Goal: Task Accomplishment & Management: Manage account settings

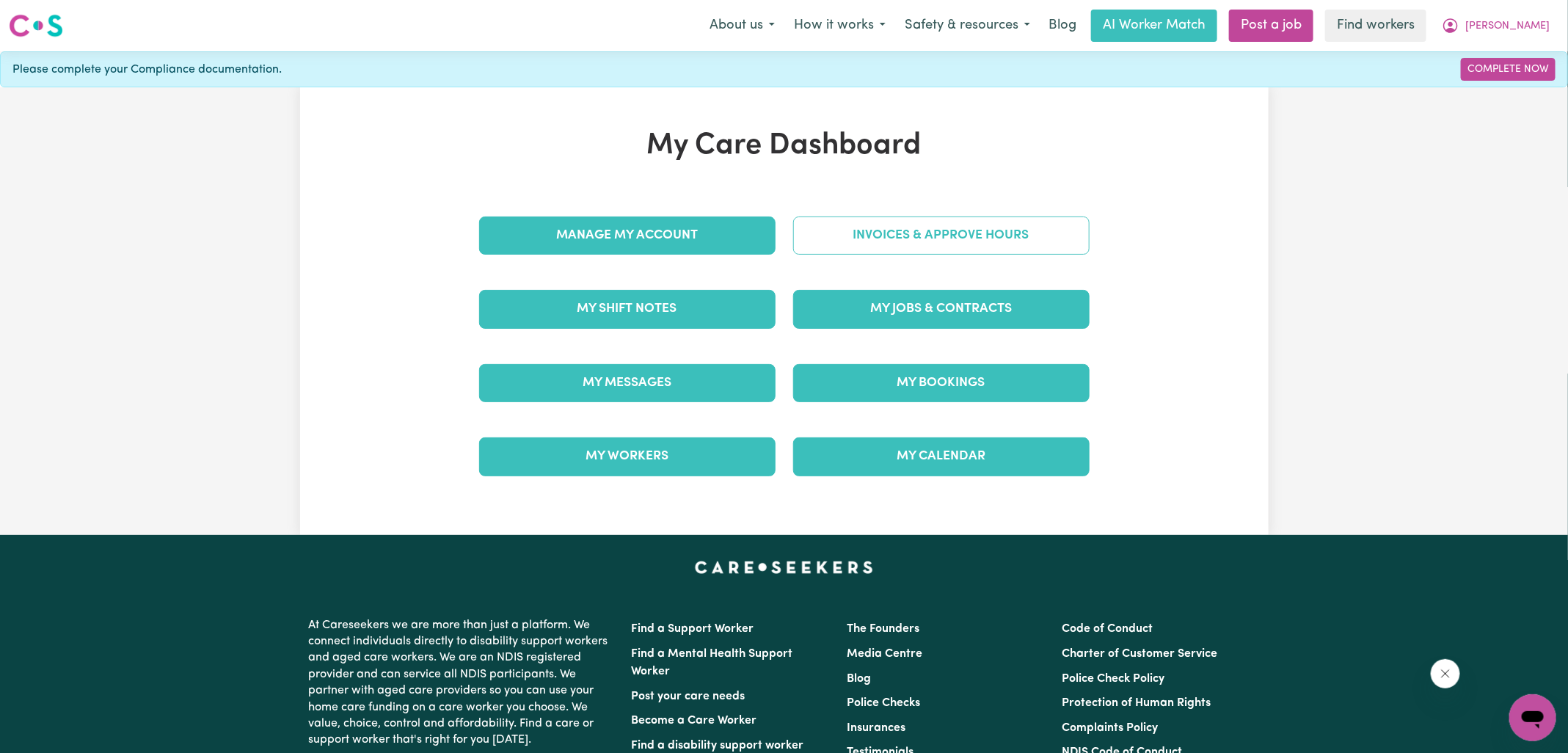
click at [975, 246] on link "Invoices & Approve Hours" at bounding box center [941, 235] width 297 height 38
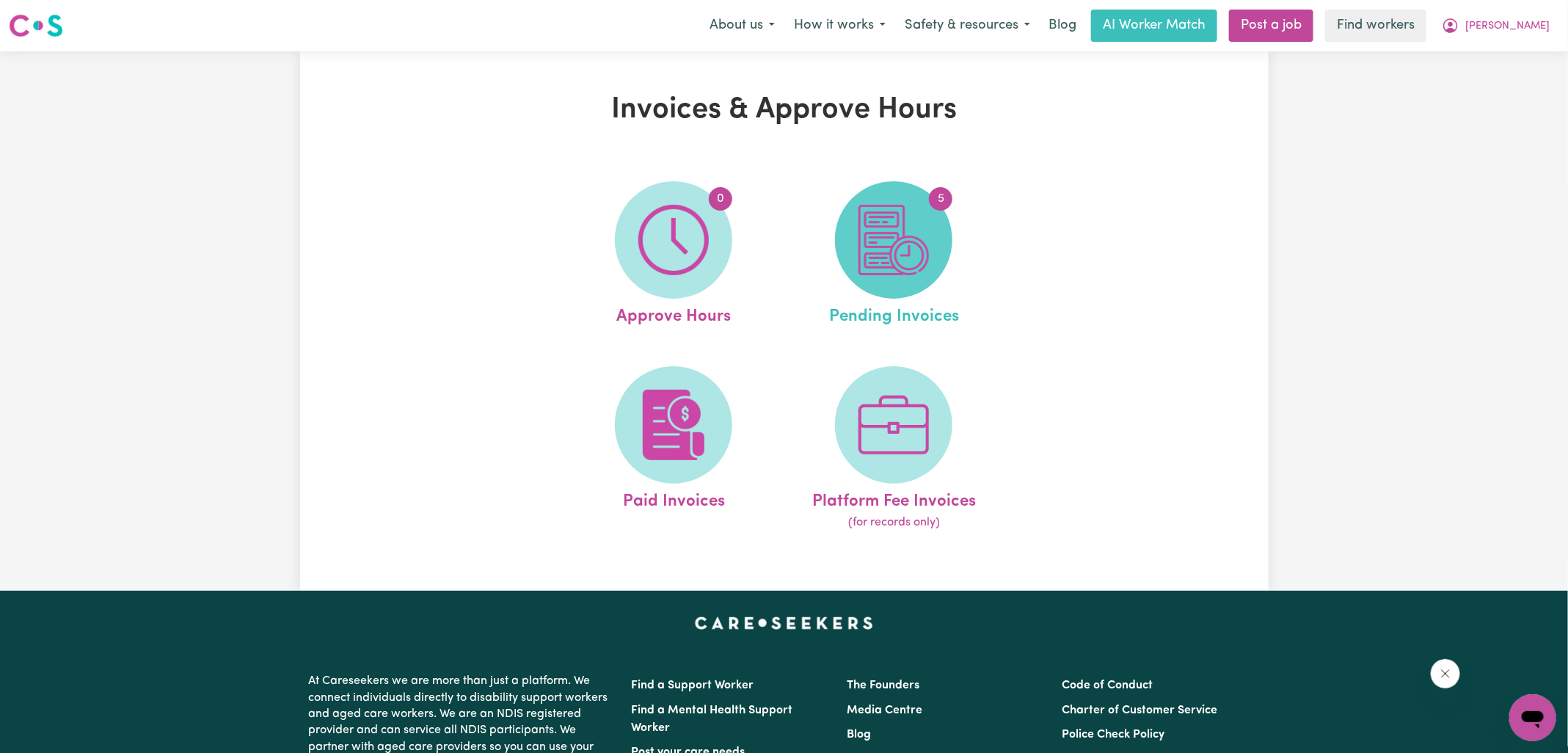
click at [920, 239] on img at bounding box center [893, 240] width 71 height 71
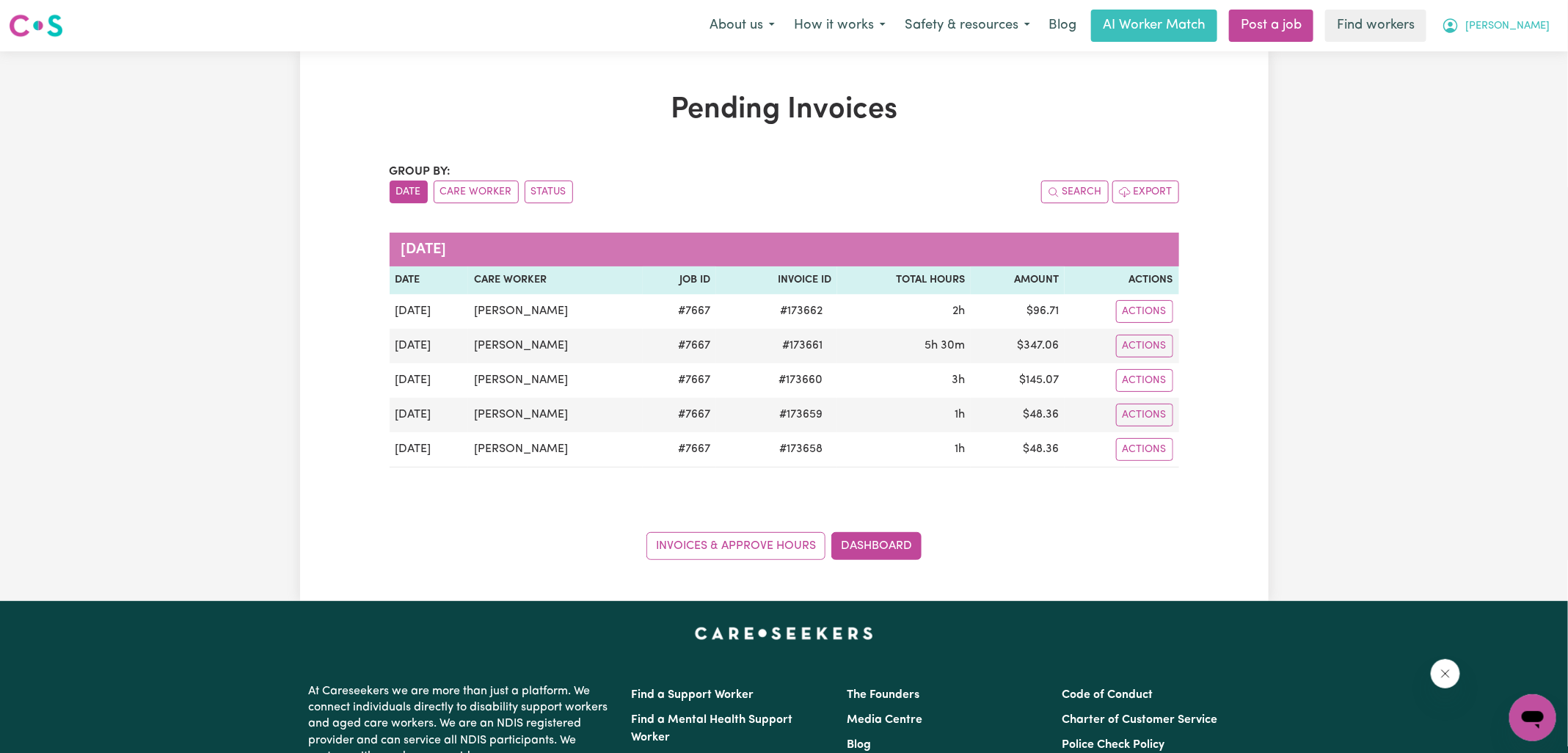
click at [1538, 24] on span "[PERSON_NAME]" at bounding box center [1508, 27] width 85 height 16
click at [1478, 55] on link "My Dashboard" at bounding box center [1501, 57] width 116 height 28
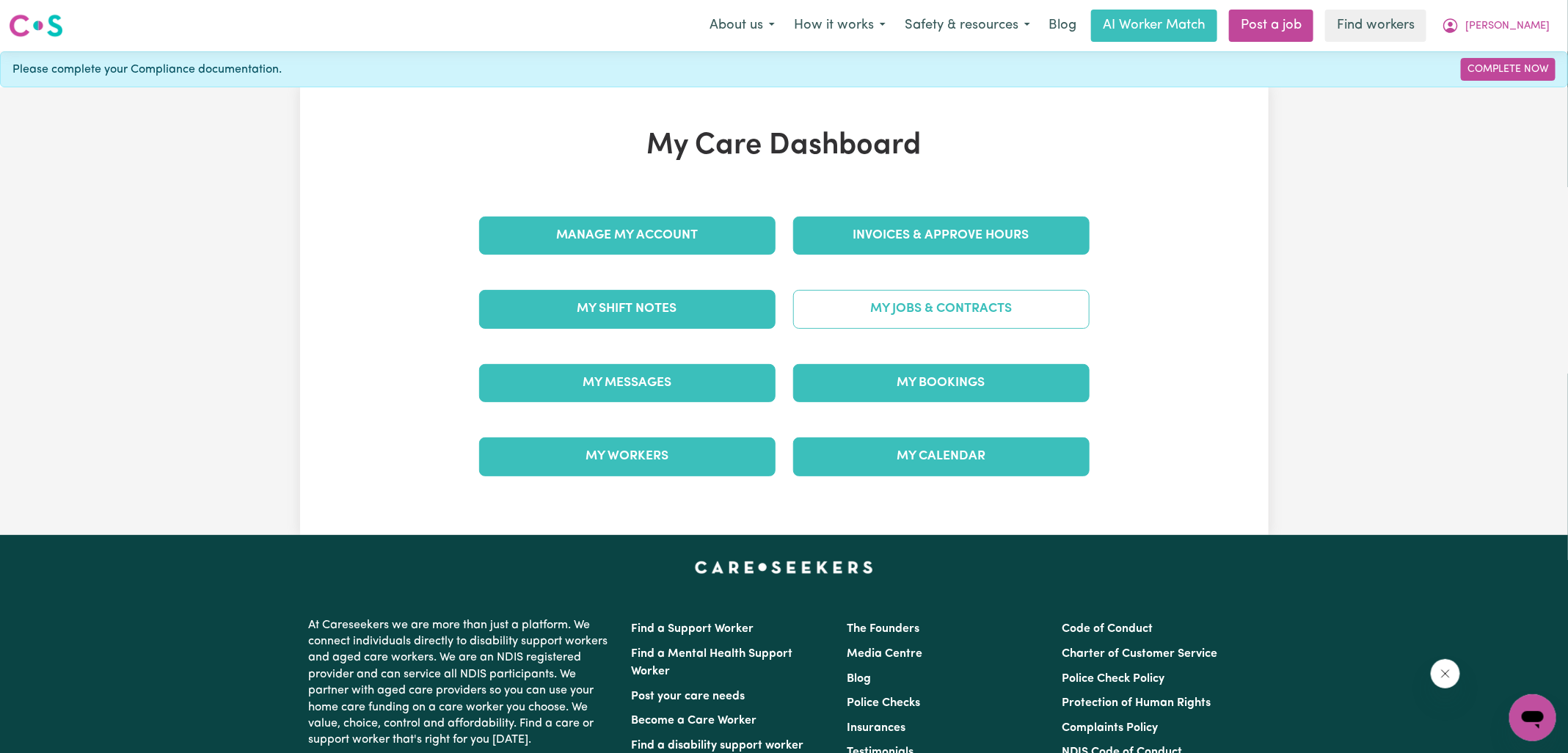
click at [875, 308] on link "My Jobs & Contracts" at bounding box center [941, 309] width 297 height 38
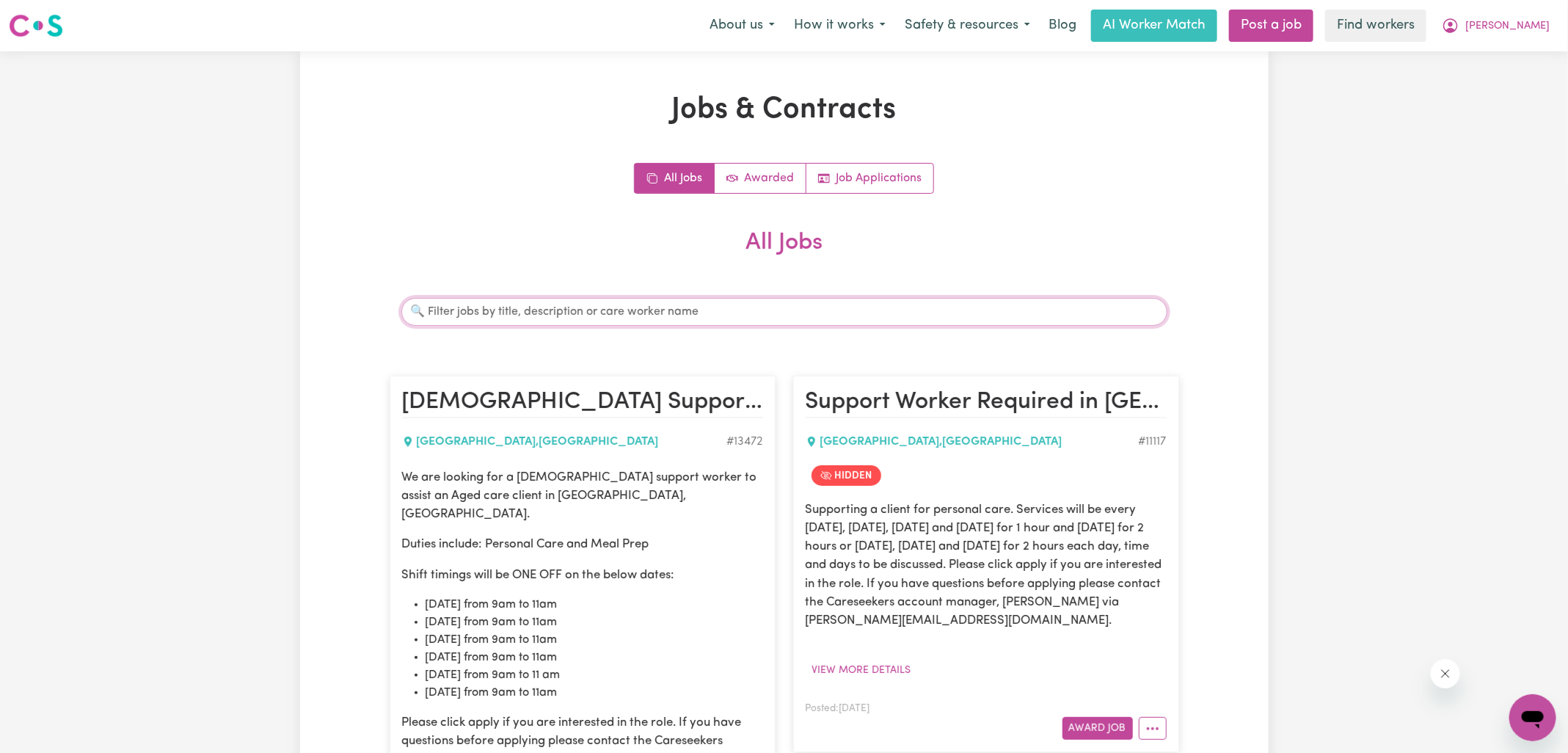
click at [758, 318] on input "Search jobs" at bounding box center [784, 312] width 766 height 28
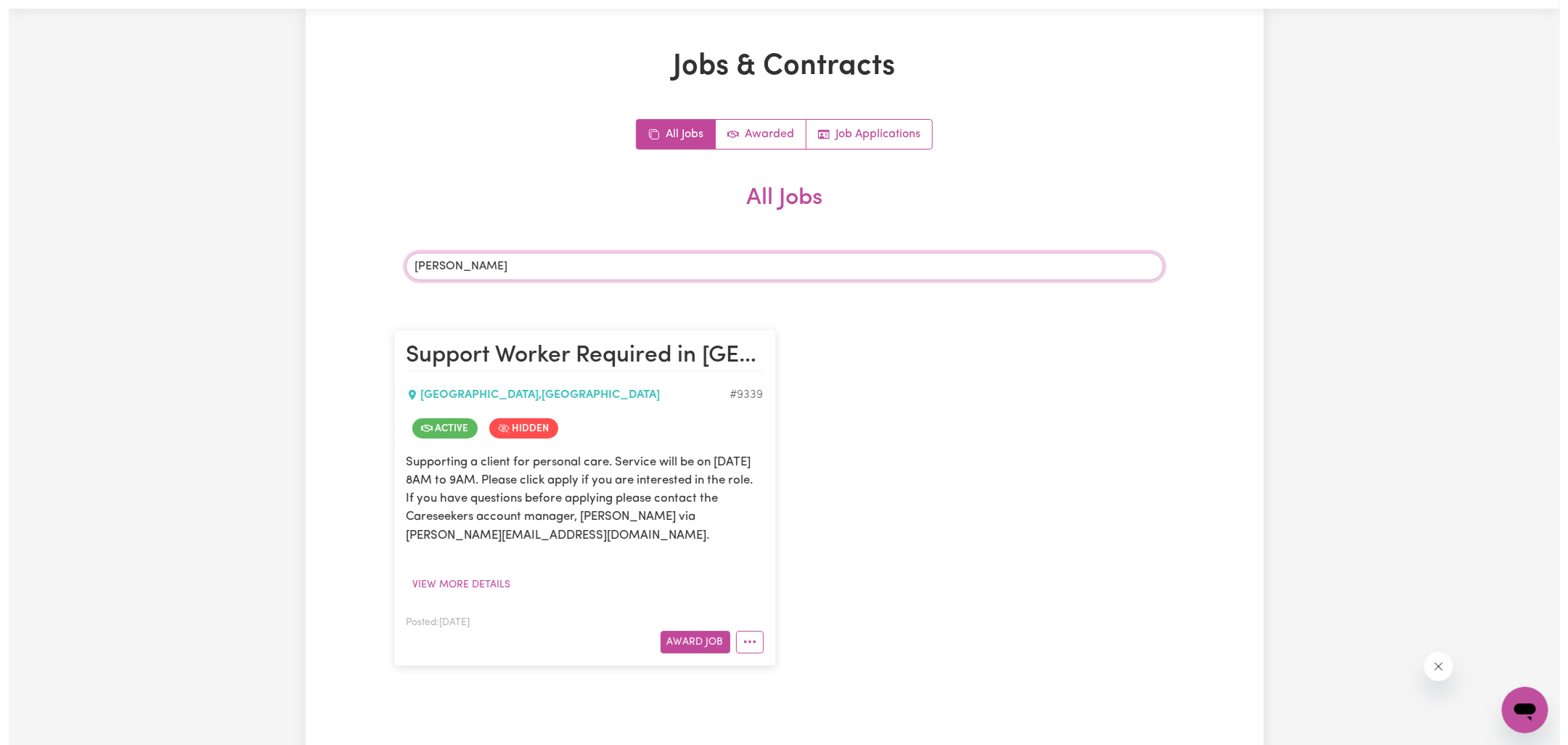
scroll to position [144, 0]
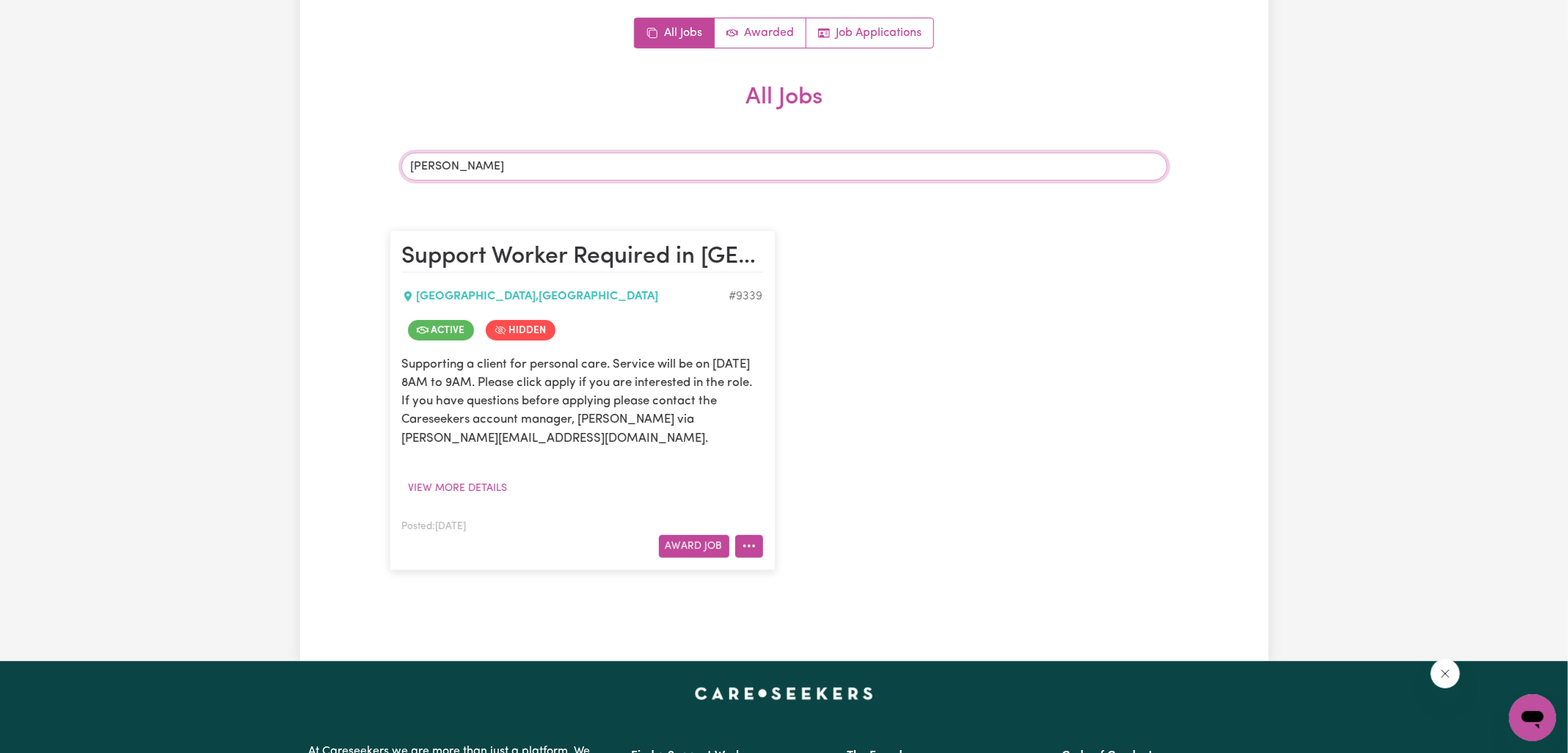
type input "[PERSON_NAME]"
click at [755, 545] on icon "More options" at bounding box center [749, 546] width 15 height 15
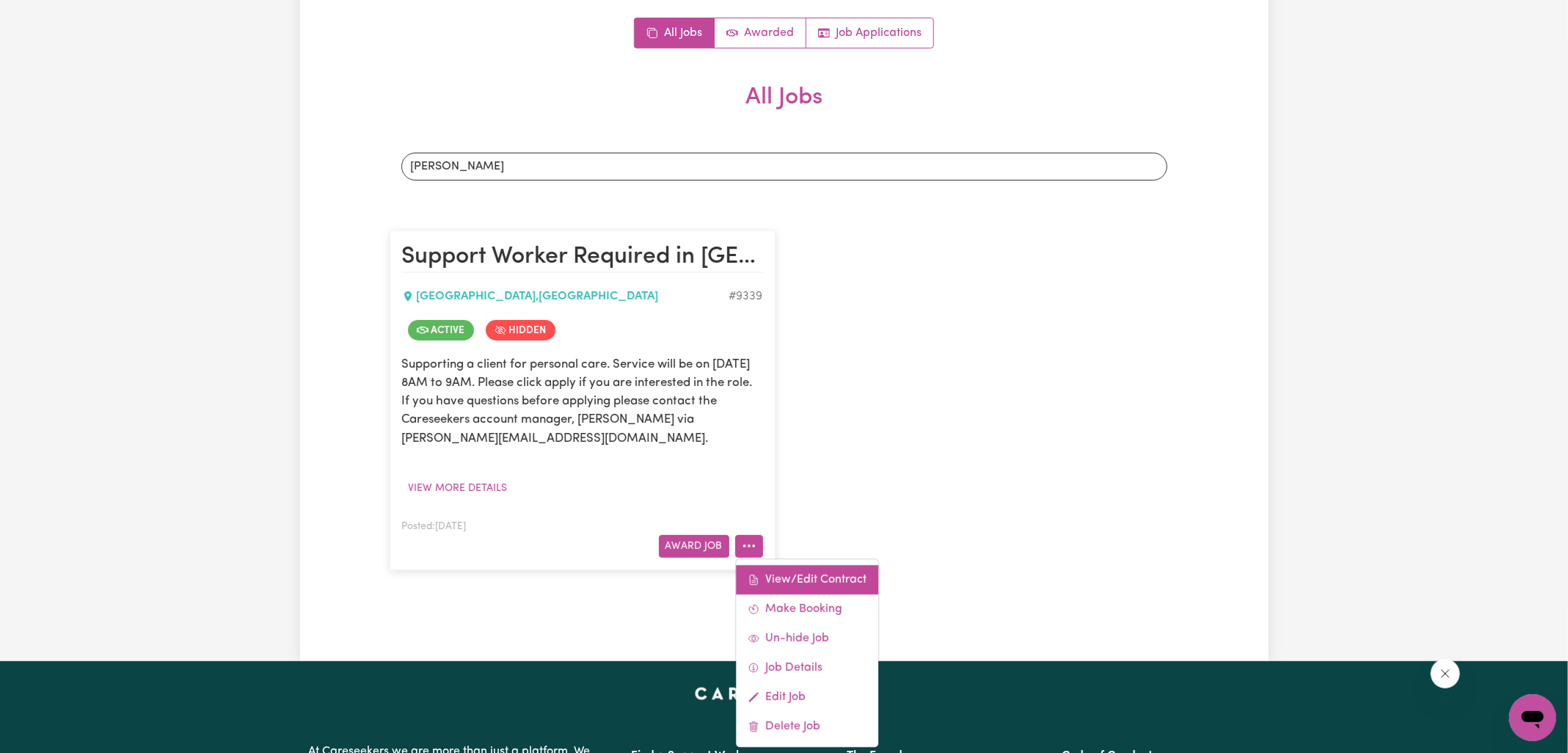
click at [866, 577] on link "View/Edit Contract" at bounding box center [806, 580] width 142 height 29
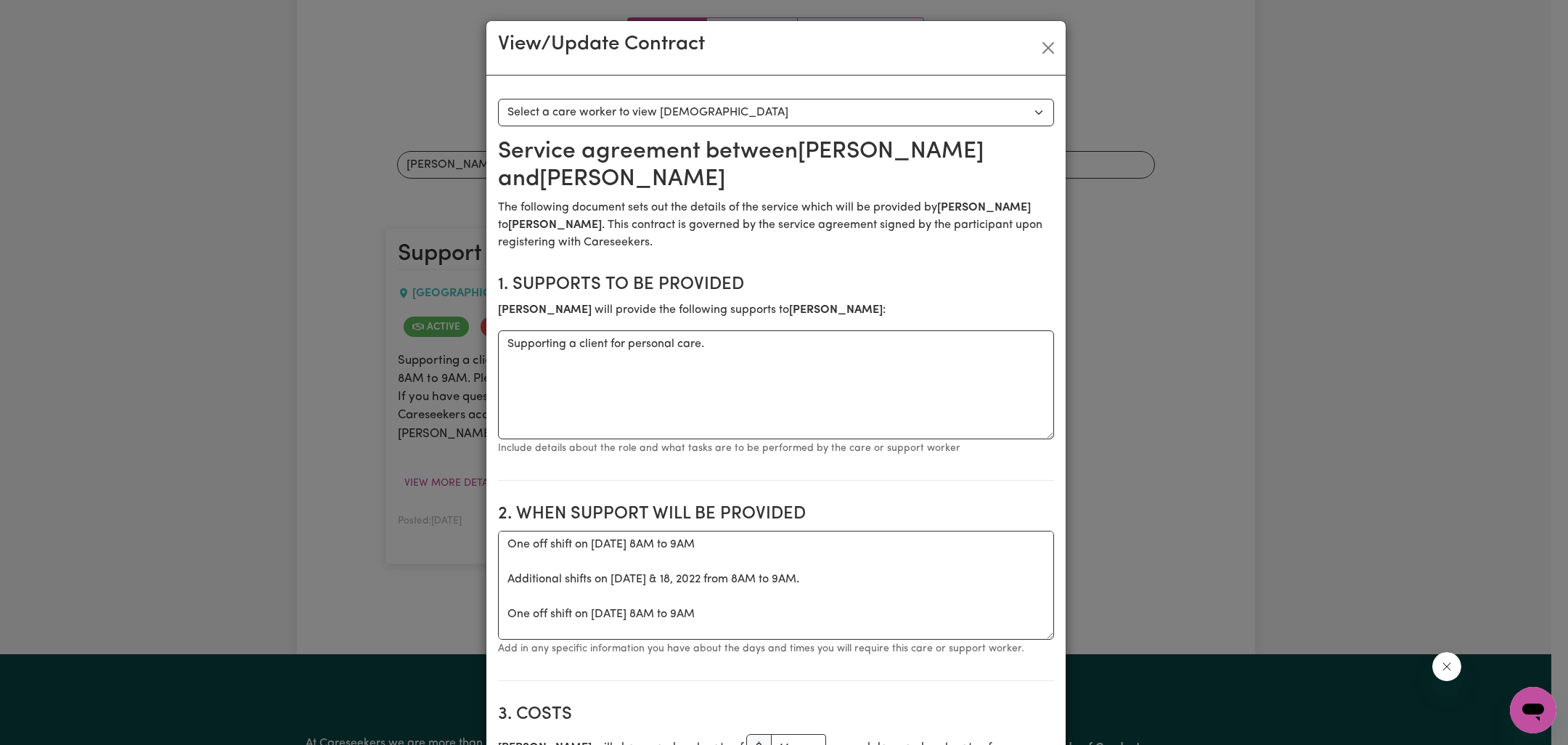
scroll to position [220, 0]
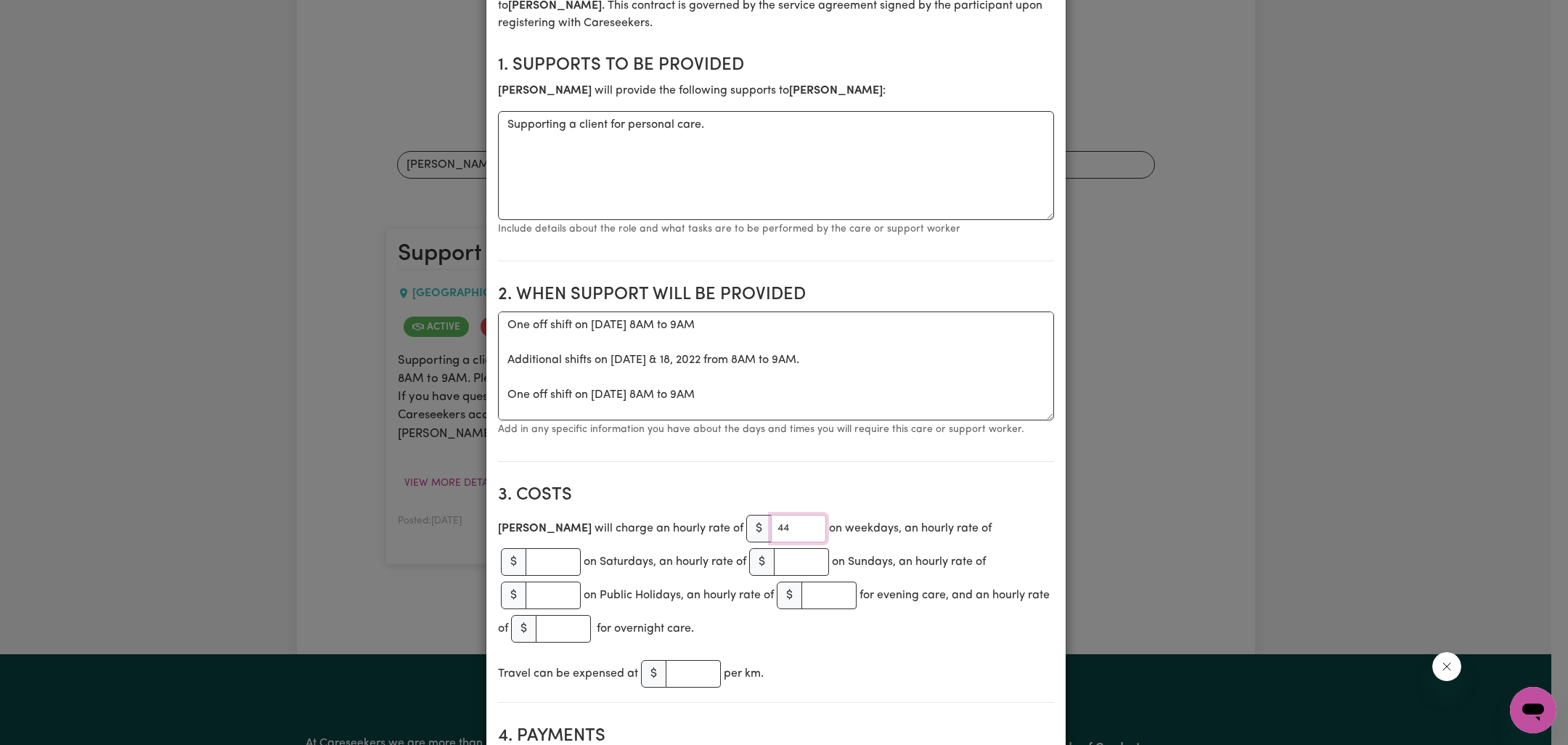
click at [771, 522] on input "44" at bounding box center [798, 529] width 55 height 27
type input "4"
type input "50"
click at [834, 661] on div "Travel can be expensed at $ per km." at bounding box center [776, 674] width 556 height 34
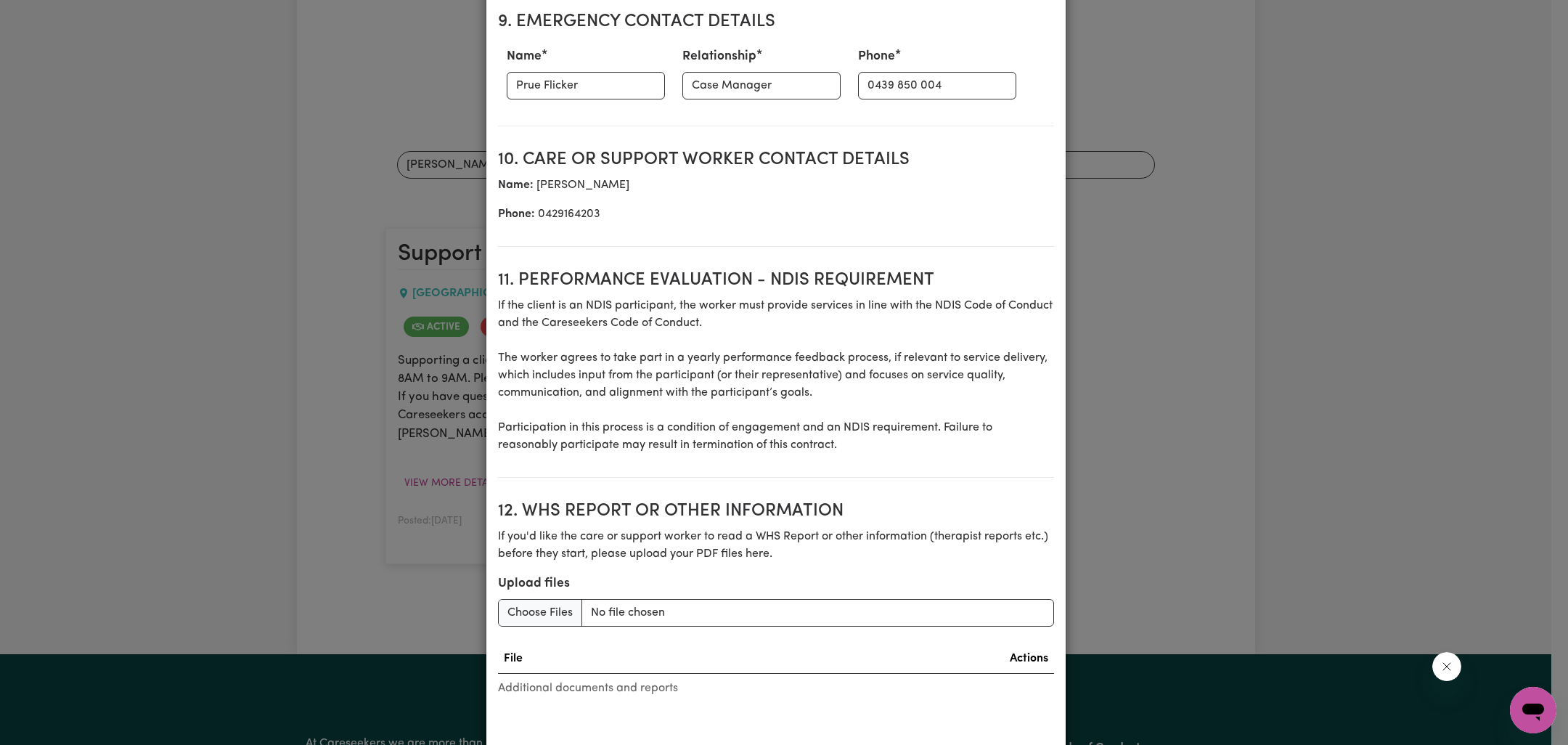
scroll to position [1776, 0]
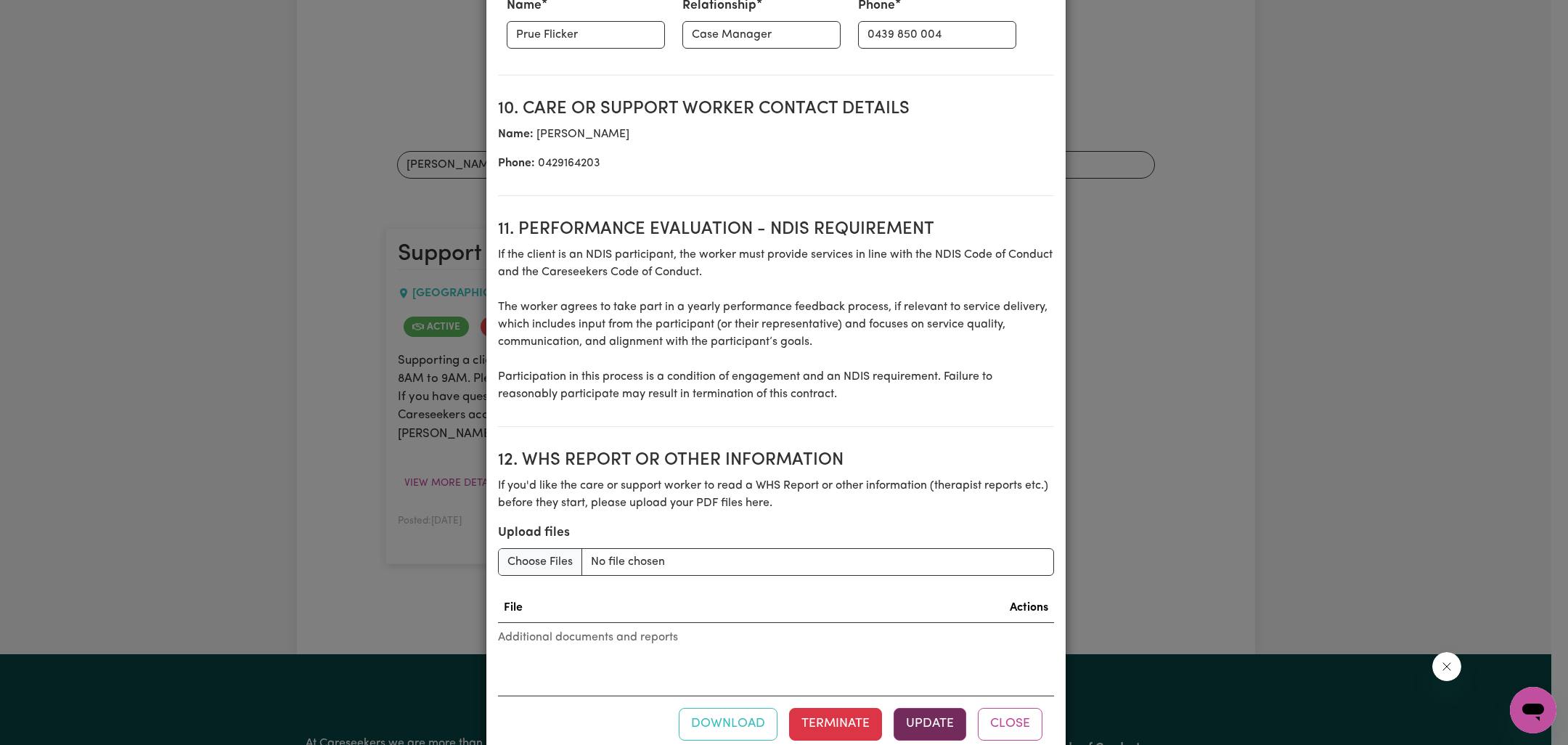
click at [917, 708] on button "Update" at bounding box center [930, 724] width 72 height 32
click at [995, 708] on button "Close" at bounding box center [1010, 724] width 64 height 32
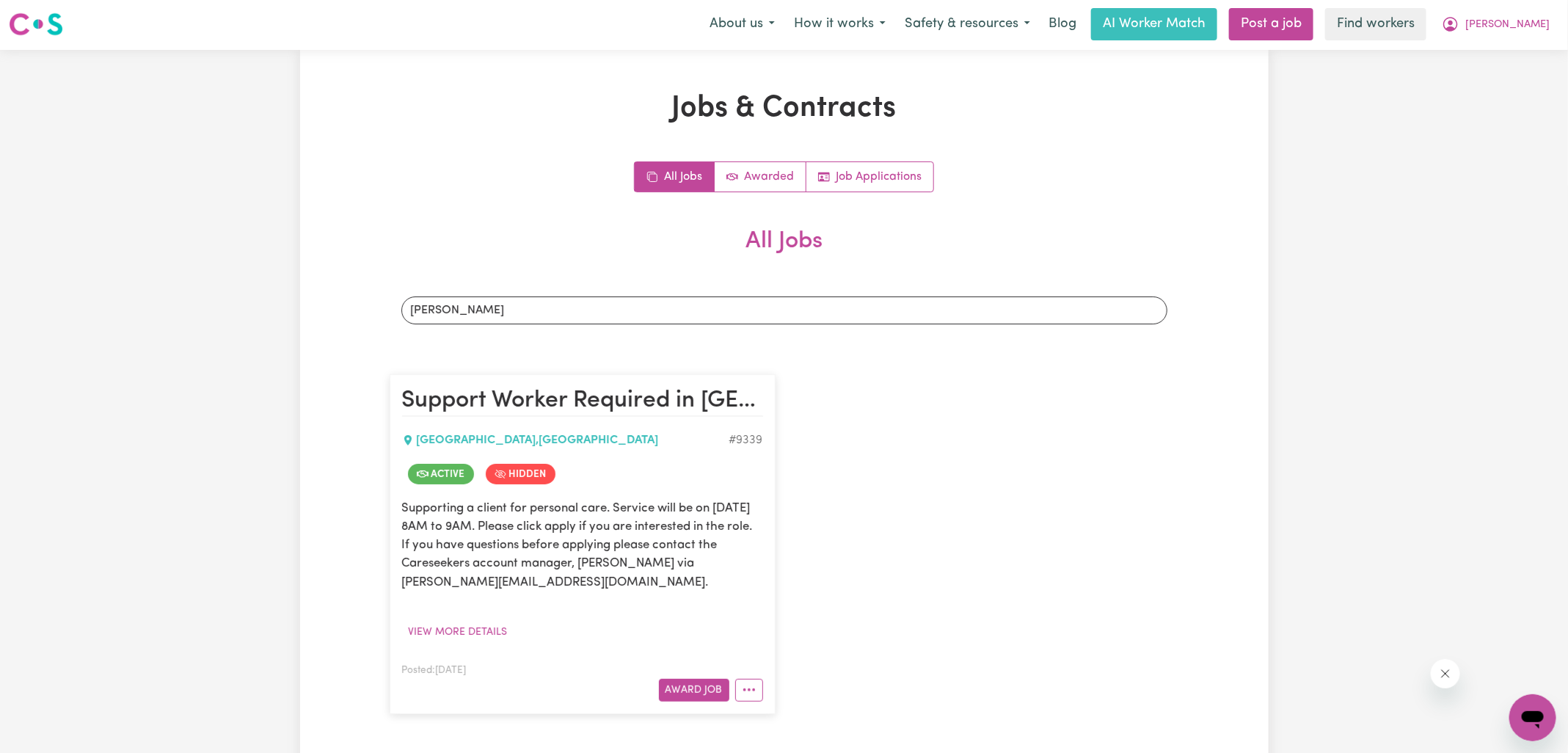
scroll to position [0, 0]
click at [1513, 21] on button "[PERSON_NAME]" at bounding box center [1496, 26] width 127 height 31
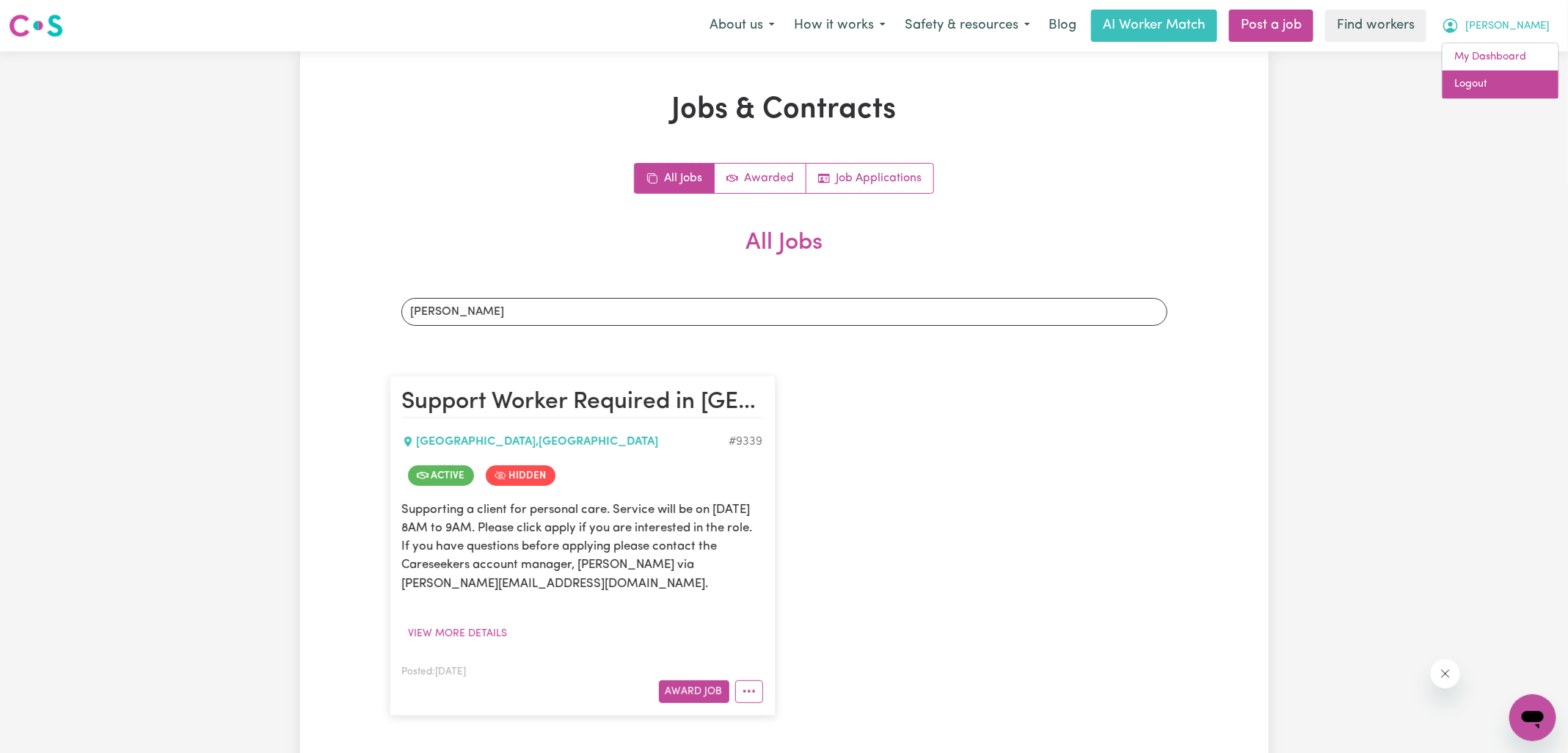
click at [1501, 87] on link "Logout" at bounding box center [1501, 85] width 116 height 28
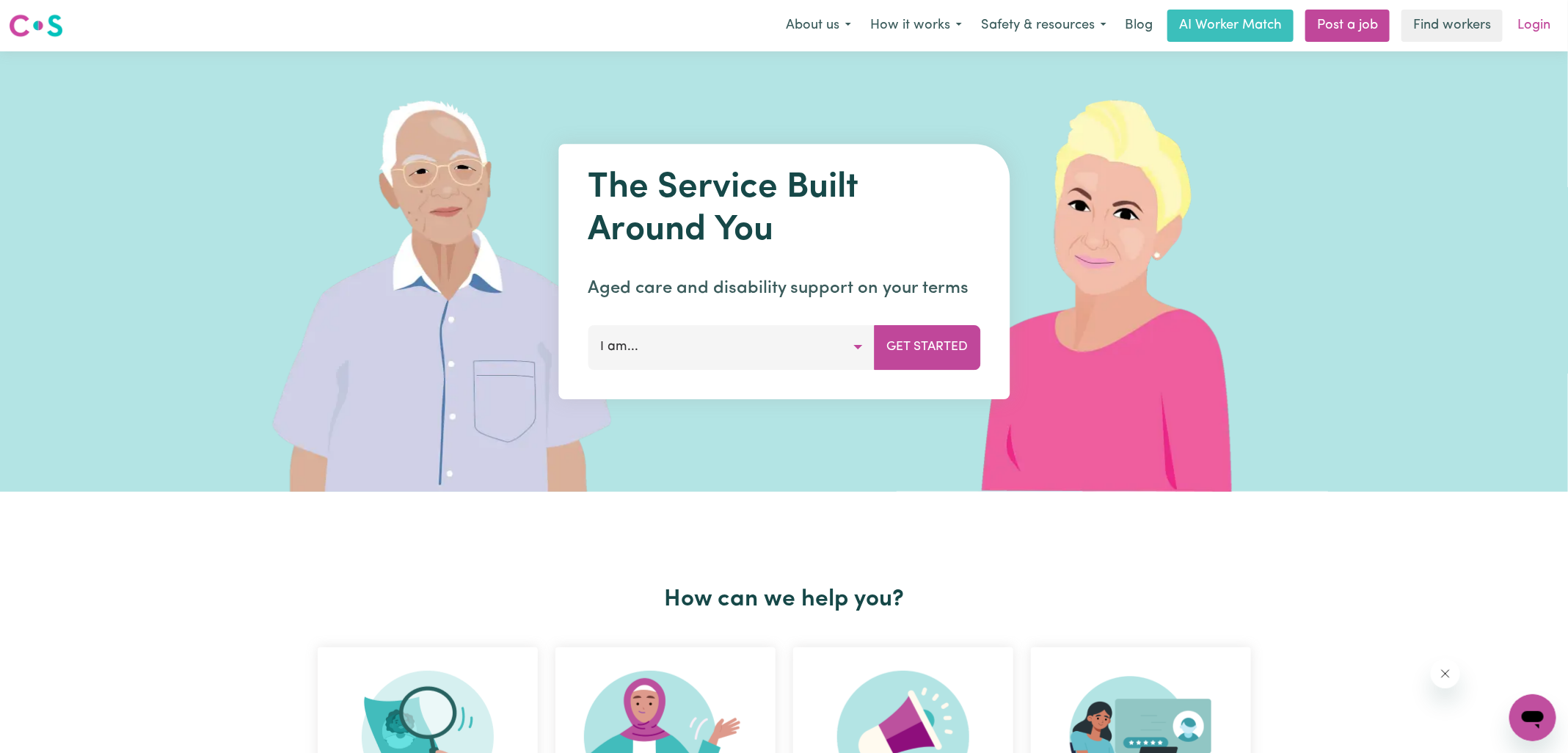
click at [1548, 33] on link "Login" at bounding box center [1534, 26] width 50 height 33
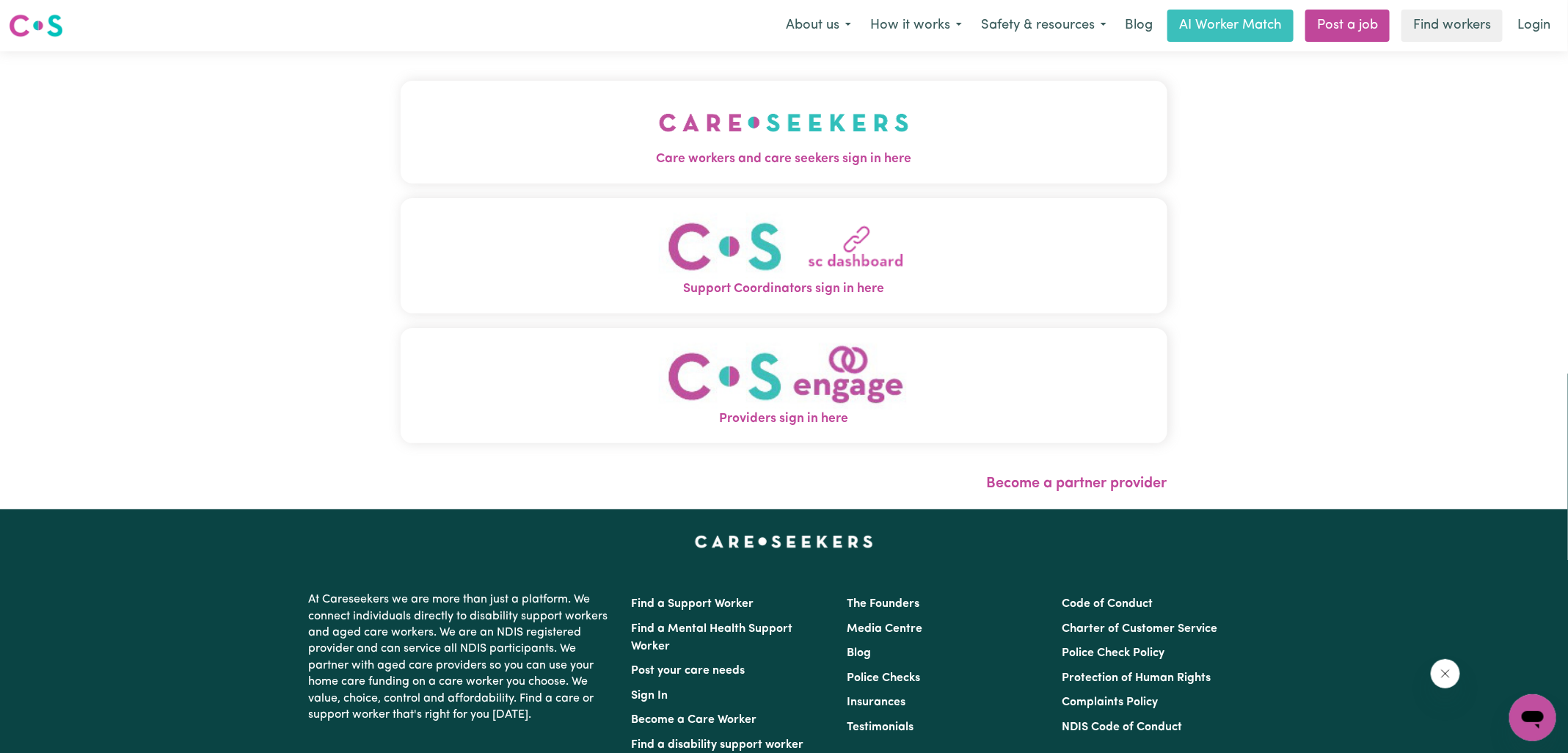
click at [980, 140] on button "Care workers and care seekers sign in here" at bounding box center [784, 132] width 767 height 102
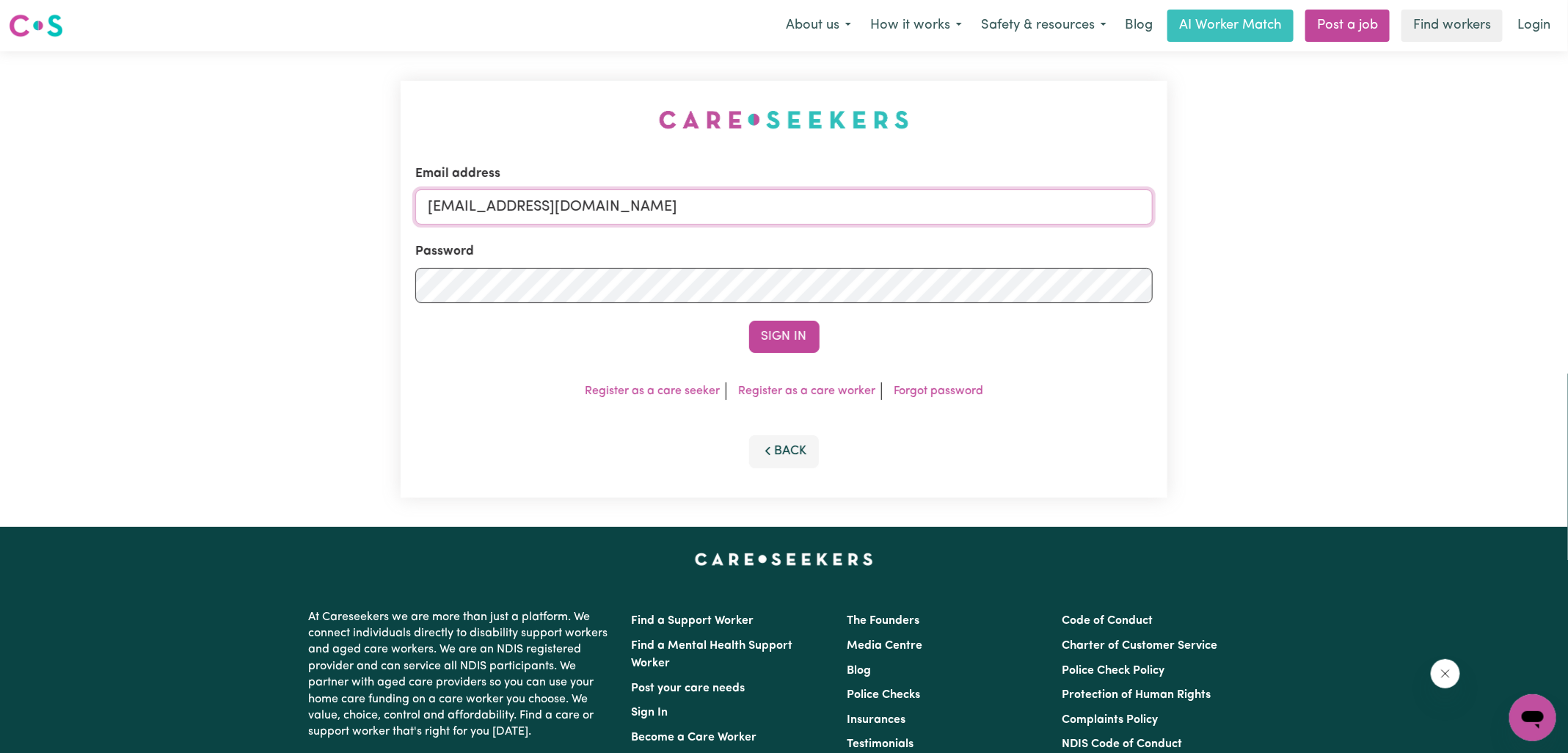
click at [883, 220] on input "[EMAIL_ADDRESS][DOMAIN_NAME]" at bounding box center [784, 207] width 737 height 35
type input "[PERSON_NAME][EMAIL_ADDRESS][DOMAIN_NAME]"
click at [749, 321] on button "Sign In" at bounding box center [784, 337] width 71 height 33
